Goal: Task Accomplishment & Management: Use online tool/utility

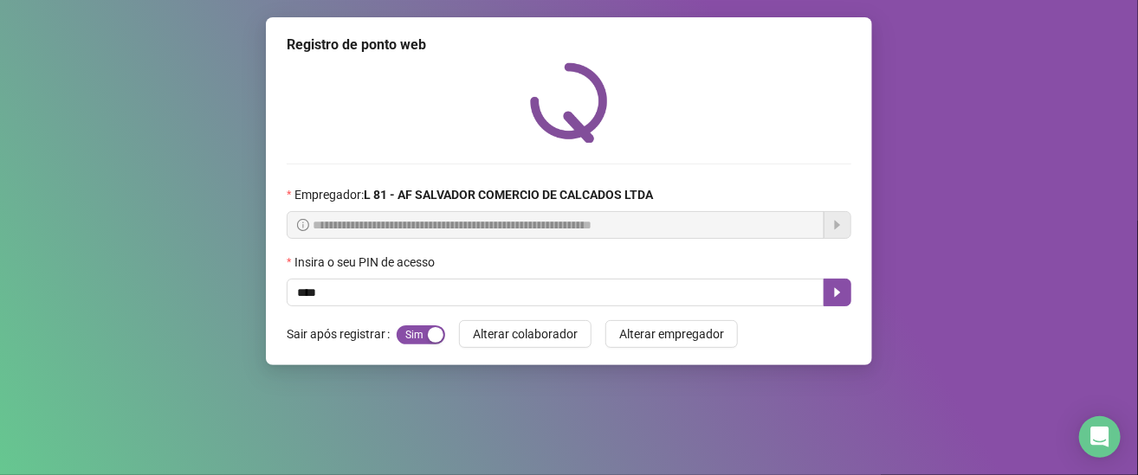
type input "*****"
click at [826, 296] on button "button" at bounding box center [837, 293] width 28 height 28
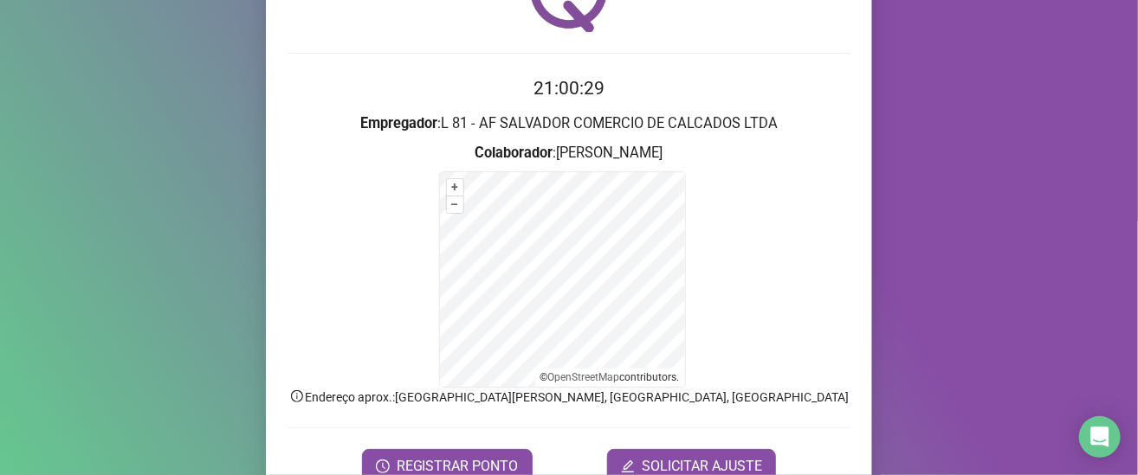
scroll to position [195, 0]
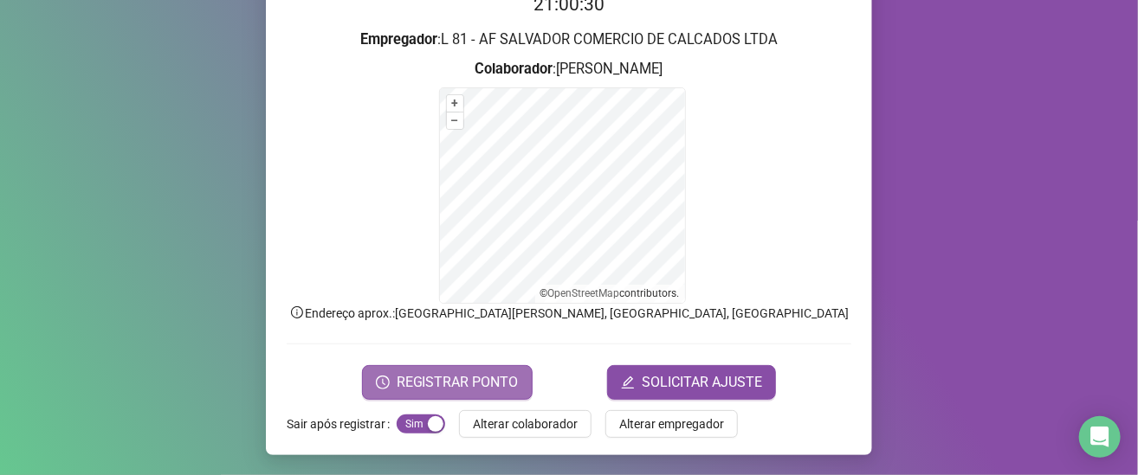
click at [476, 372] on span "REGISTRAR PONTO" at bounding box center [457, 382] width 122 height 21
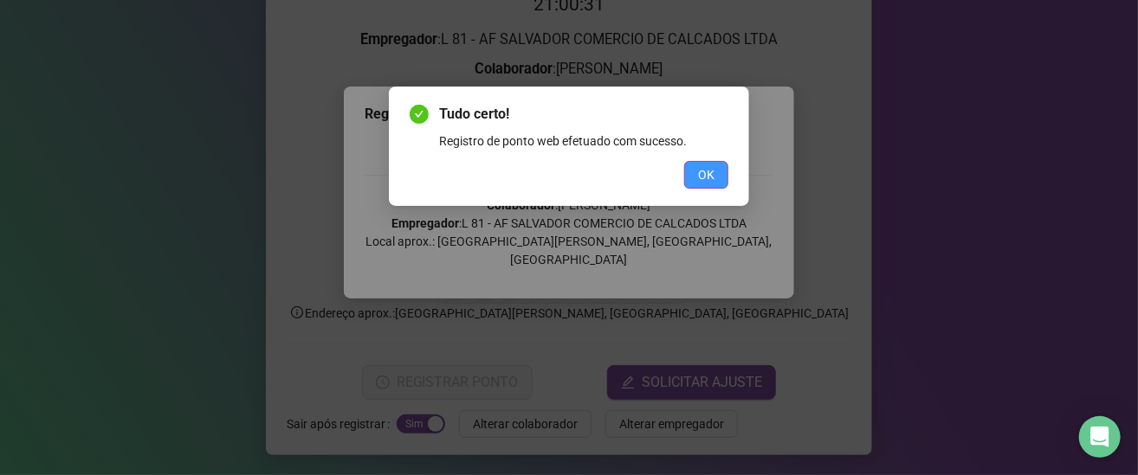
click at [689, 171] on button "OK" at bounding box center [706, 175] width 44 height 28
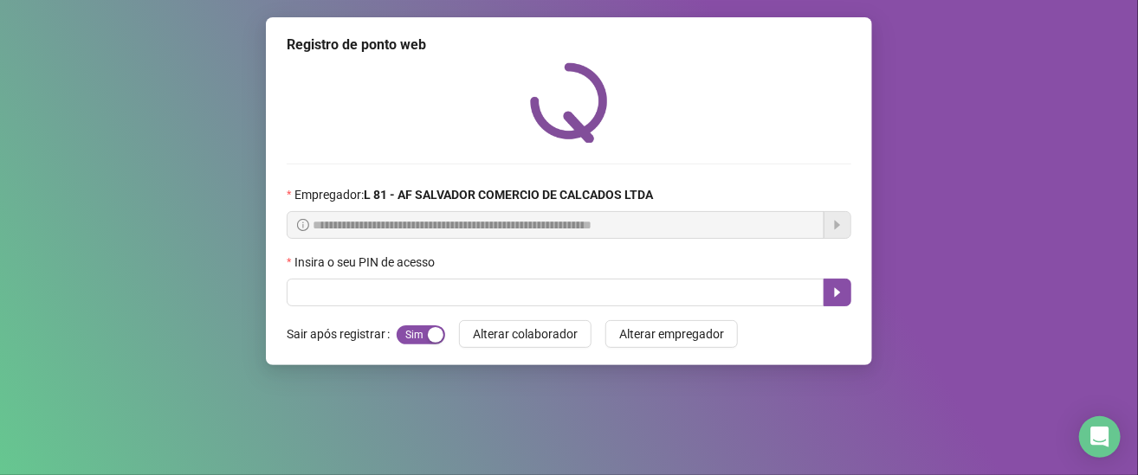
scroll to position [0, 0]
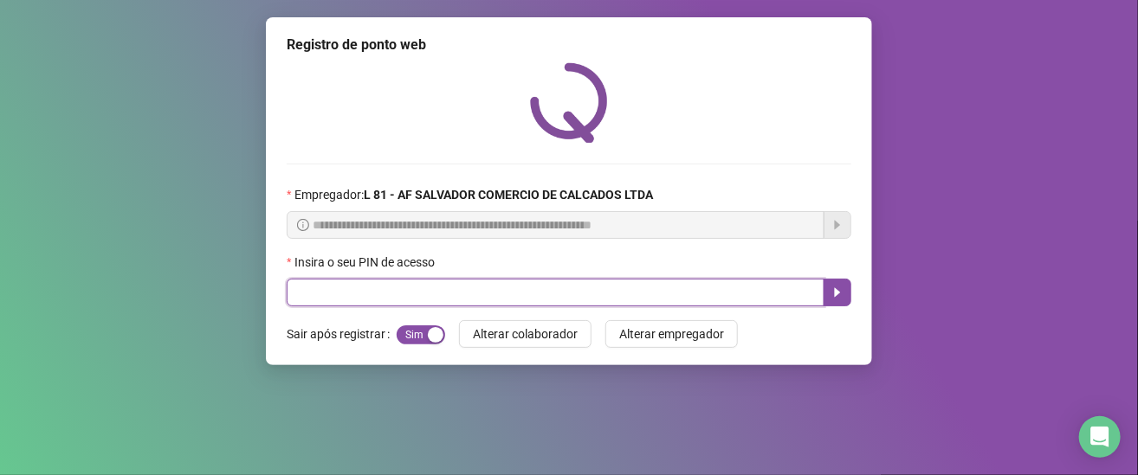
click at [357, 293] on input "text" at bounding box center [556, 293] width 538 height 28
type input "*****"
click at [841, 294] on icon "caret-right" at bounding box center [837, 293] width 14 height 14
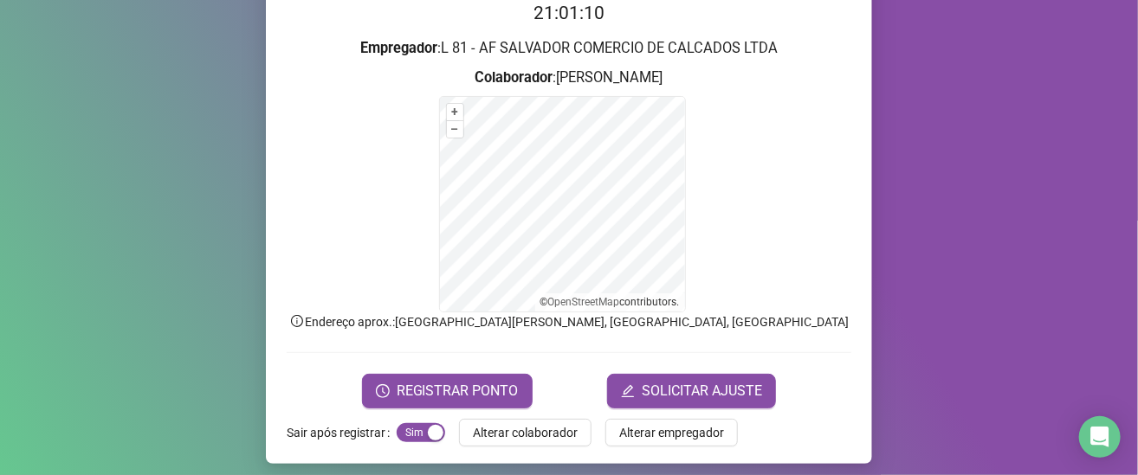
scroll to position [195, 0]
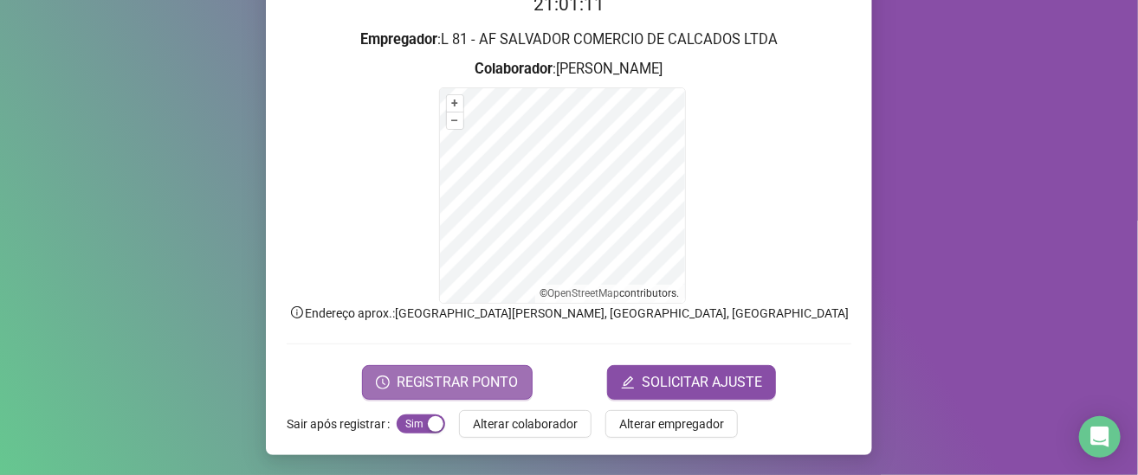
click at [480, 382] on span "REGISTRAR PONTO" at bounding box center [457, 382] width 122 height 21
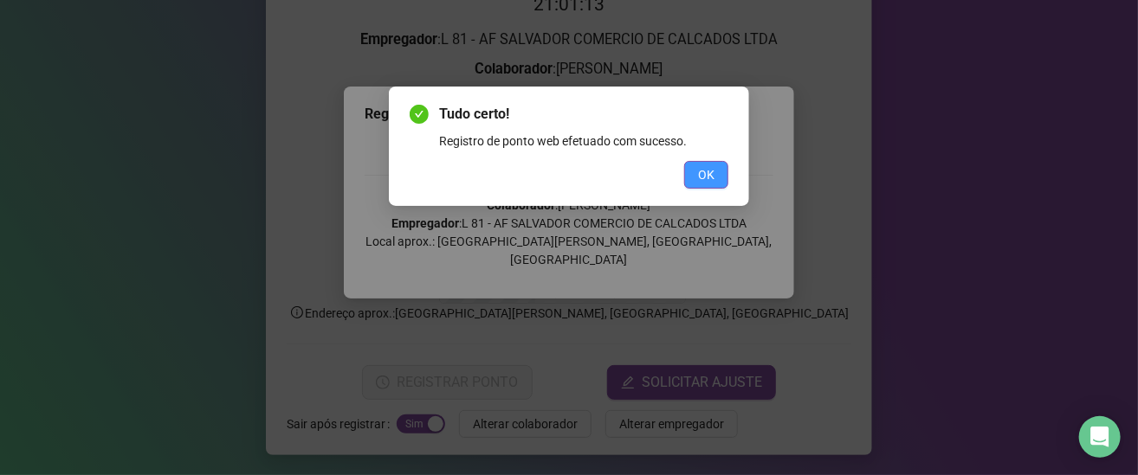
click at [712, 171] on span "OK" at bounding box center [706, 174] width 16 height 19
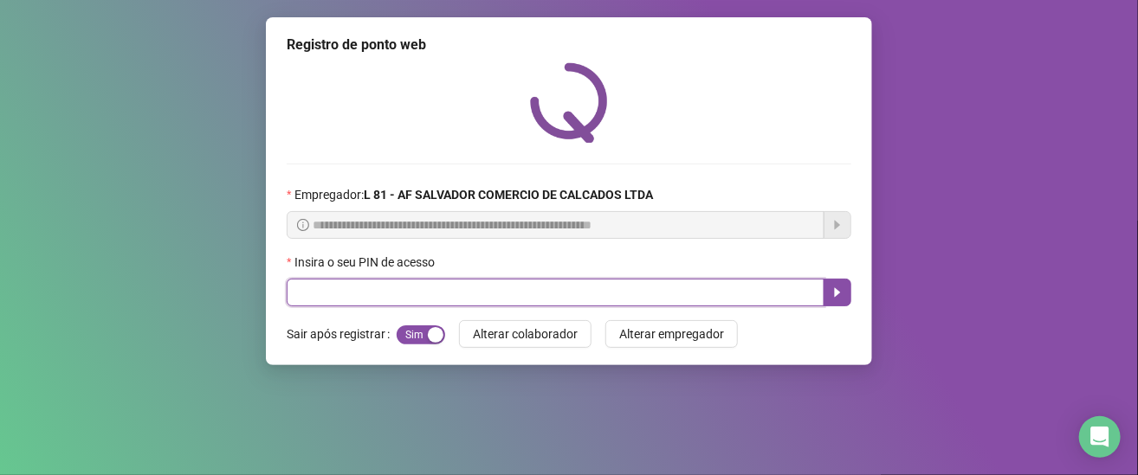
click at [418, 291] on input "text" at bounding box center [556, 293] width 538 height 28
type input "*****"
click at [835, 292] on icon "caret-right" at bounding box center [838, 293] width 6 height 10
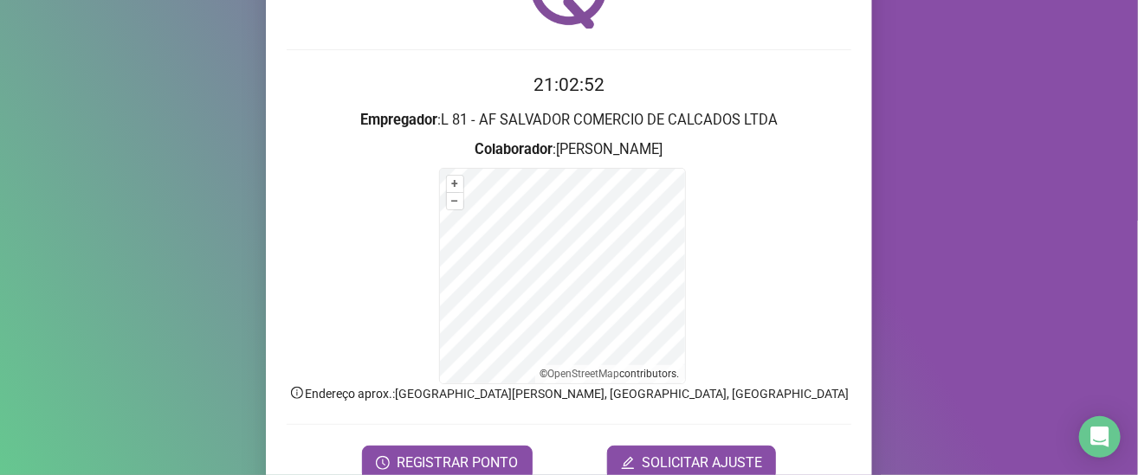
scroll to position [195, 0]
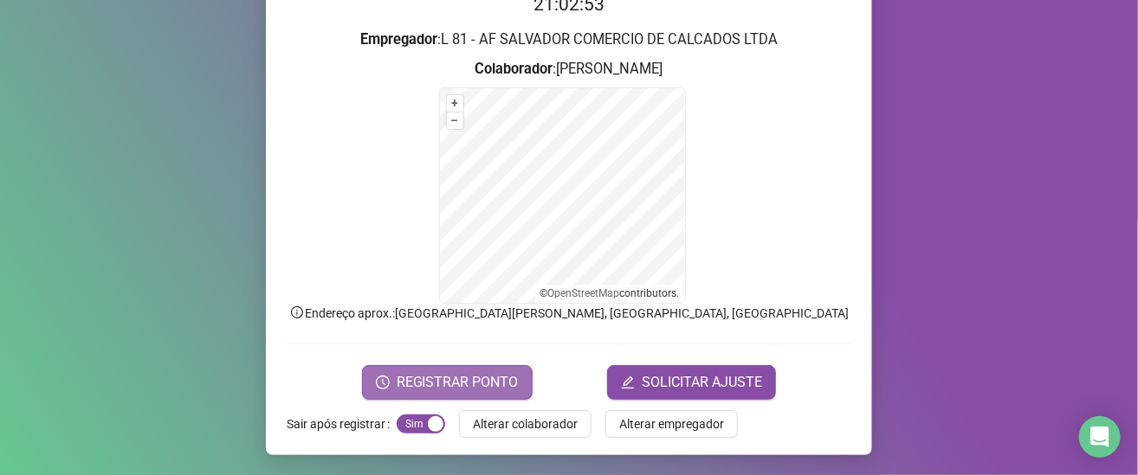
click at [443, 380] on span "REGISTRAR PONTO" at bounding box center [457, 382] width 122 height 21
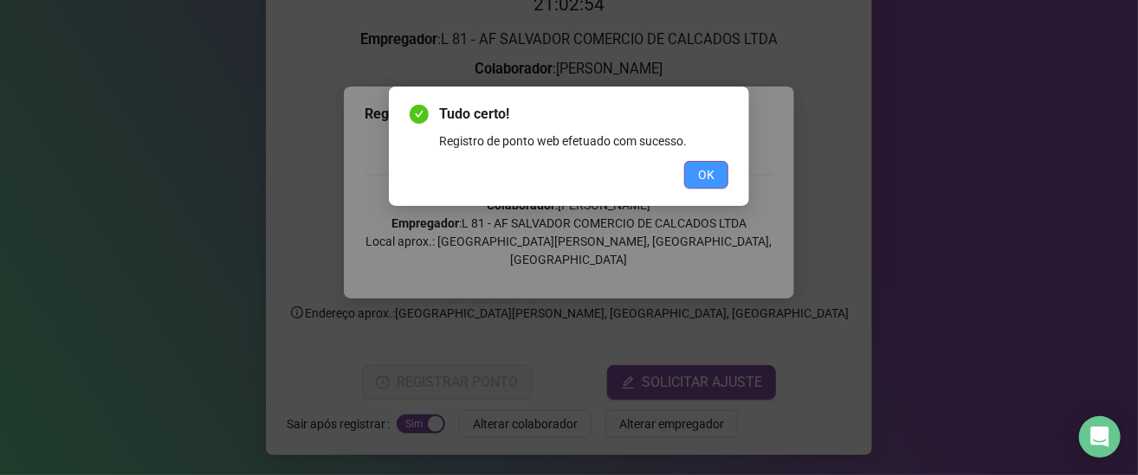
click at [705, 170] on span "OK" at bounding box center [706, 174] width 16 height 19
